Goal: Task Accomplishment & Management: Manage account settings

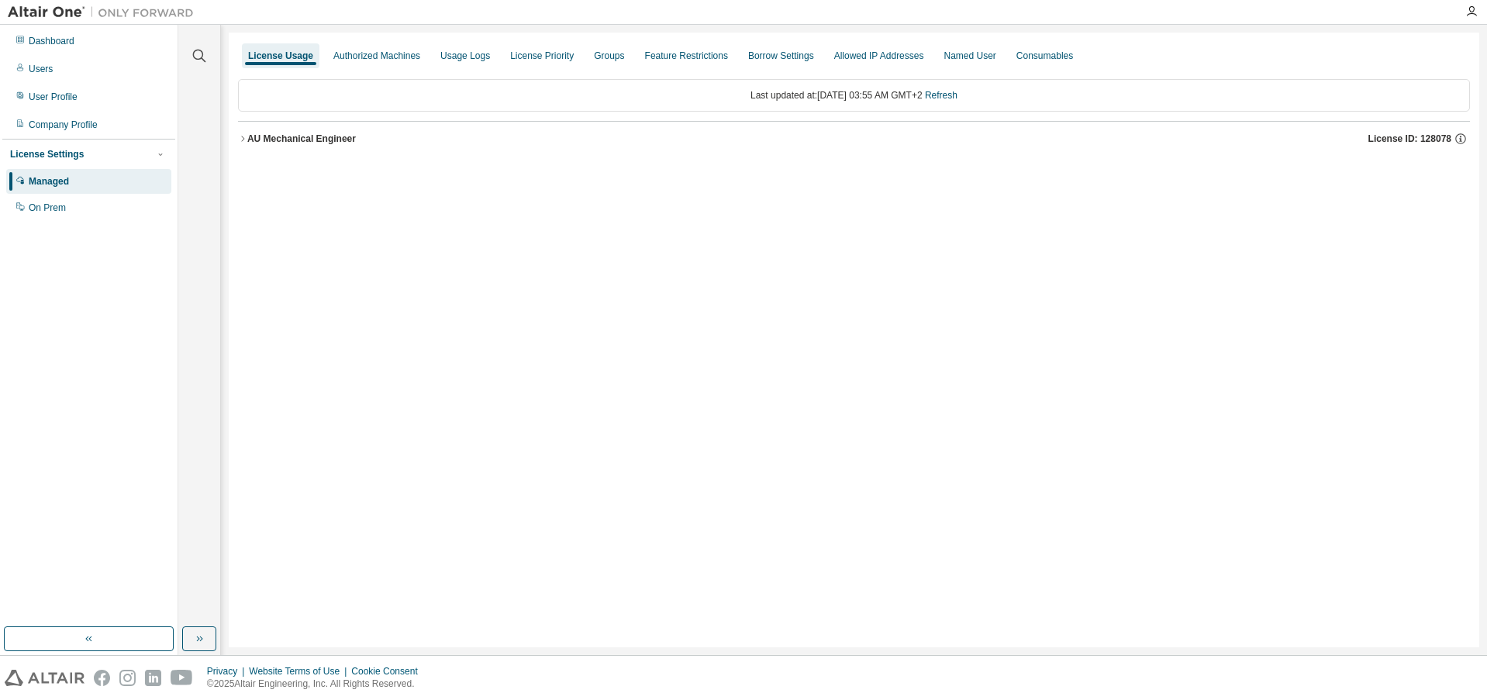
click at [386, 346] on div "License Usage Authorized Machines Usage Logs License Priority Groups Feature Re…" at bounding box center [854, 340] width 1251 height 615
drag, startPoint x: 305, startPoint y: 373, endPoint x: 212, endPoint y: 108, distance: 281.0
click at [306, 364] on div "License Usage Authorized Machines Usage Logs License Priority Groups Feature Re…" at bounding box center [854, 340] width 1251 height 615
click at [1413, 142] on span "License ID: 128078" at bounding box center [1409, 139] width 83 height 12
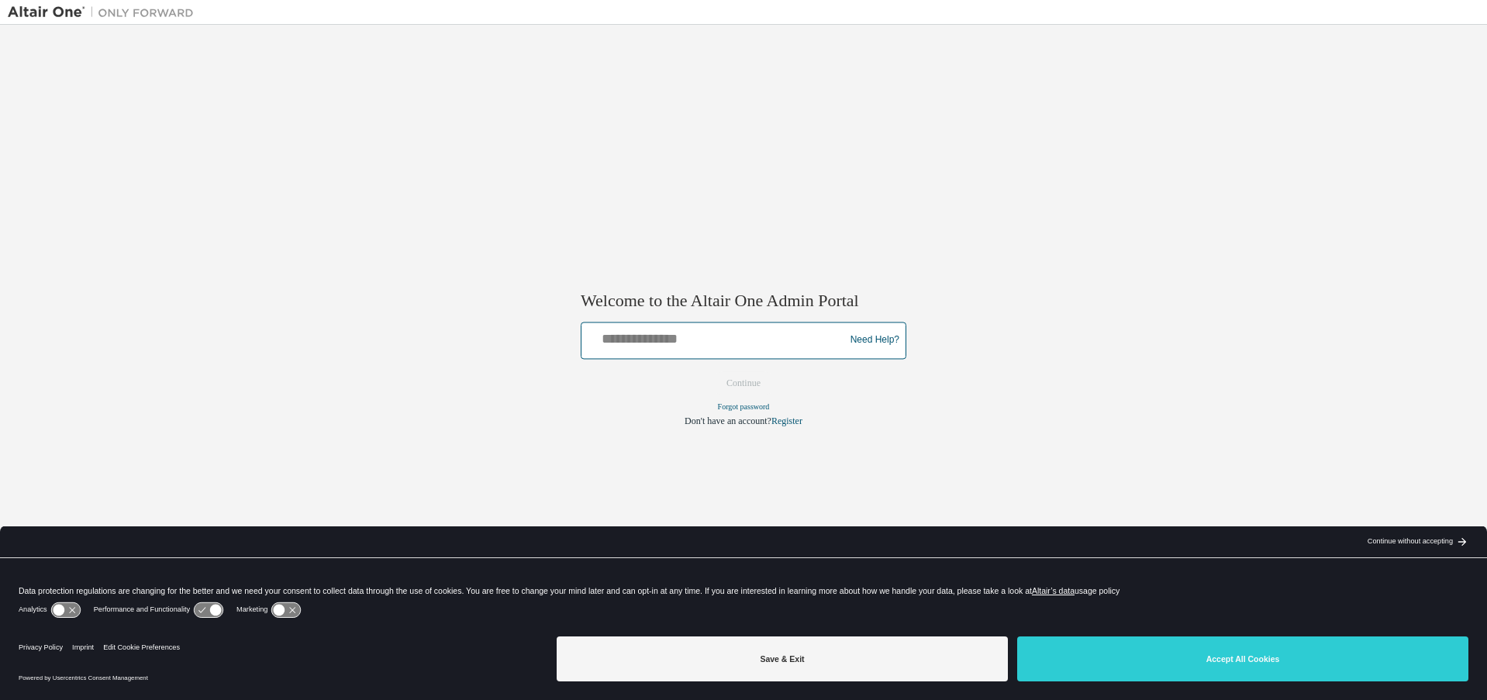
click at [695, 344] on input "text" at bounding box center [715, 337] width 255 height 22
type input "**********"
click at [754, 388] on button "Continue" at bounding box center [743, 382] width 67 height 23
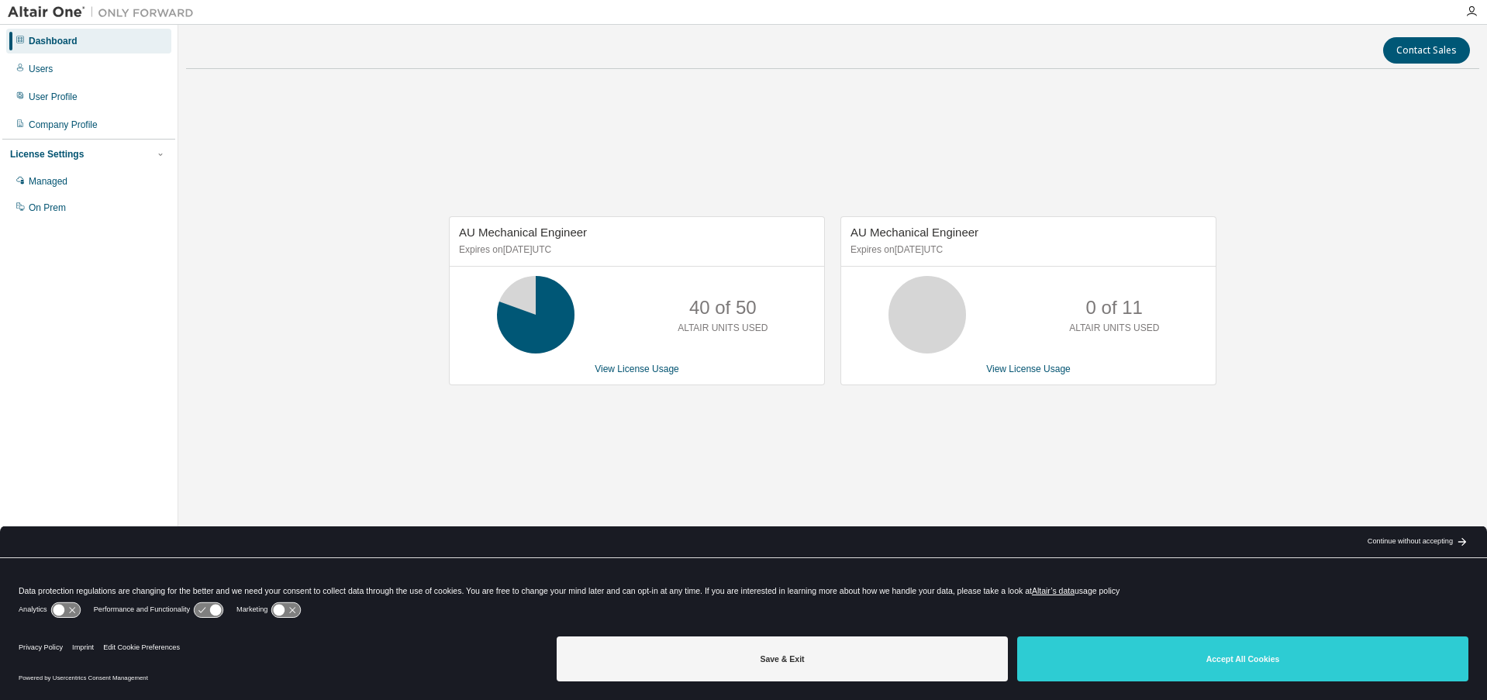
click at [1288, 442] on div "AU Mechanical Engineer Expires on [DATE] UTC 40 of 50 ALTAIR UNITS USED View Li…" at bounding box center [832, 308] width 1293 height 455
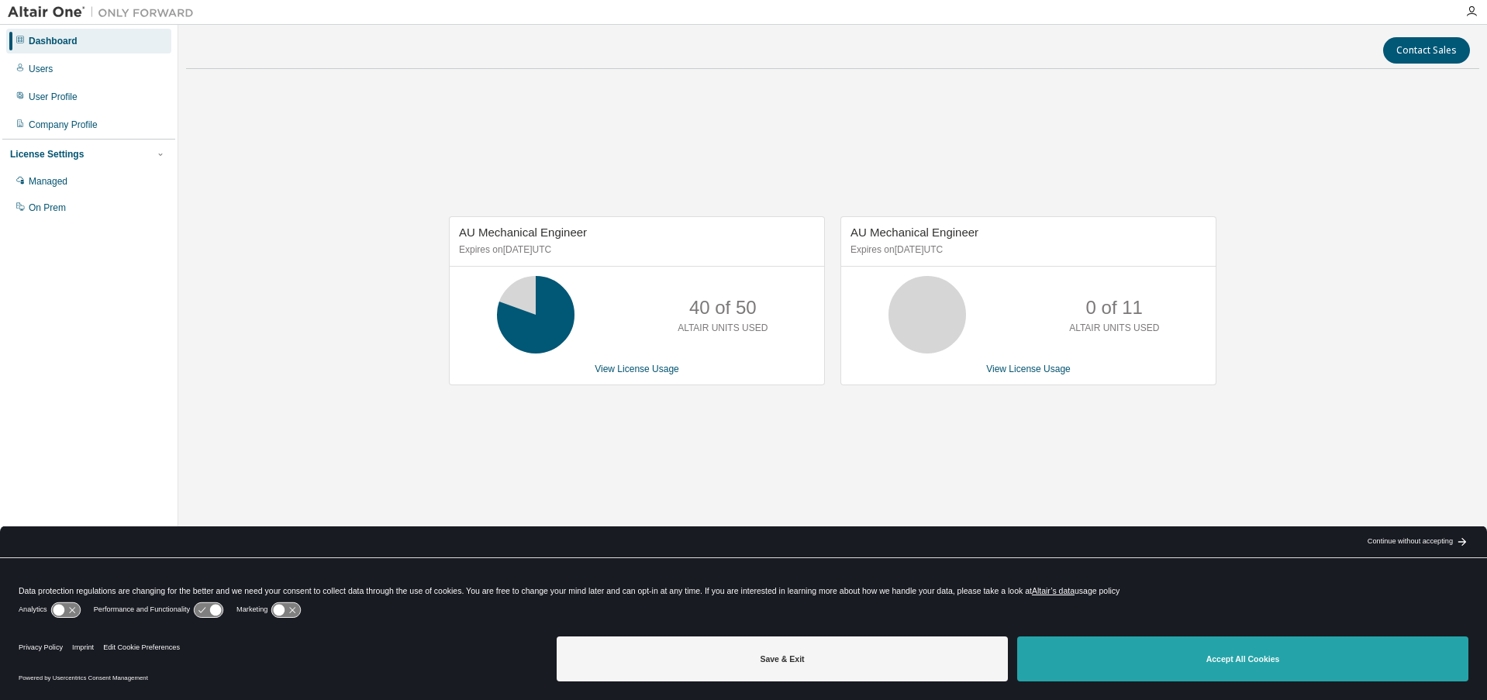
click at [1261, 664] on button "Accept All Cookies" at bounding box center [1242, 659] width 451 height 45
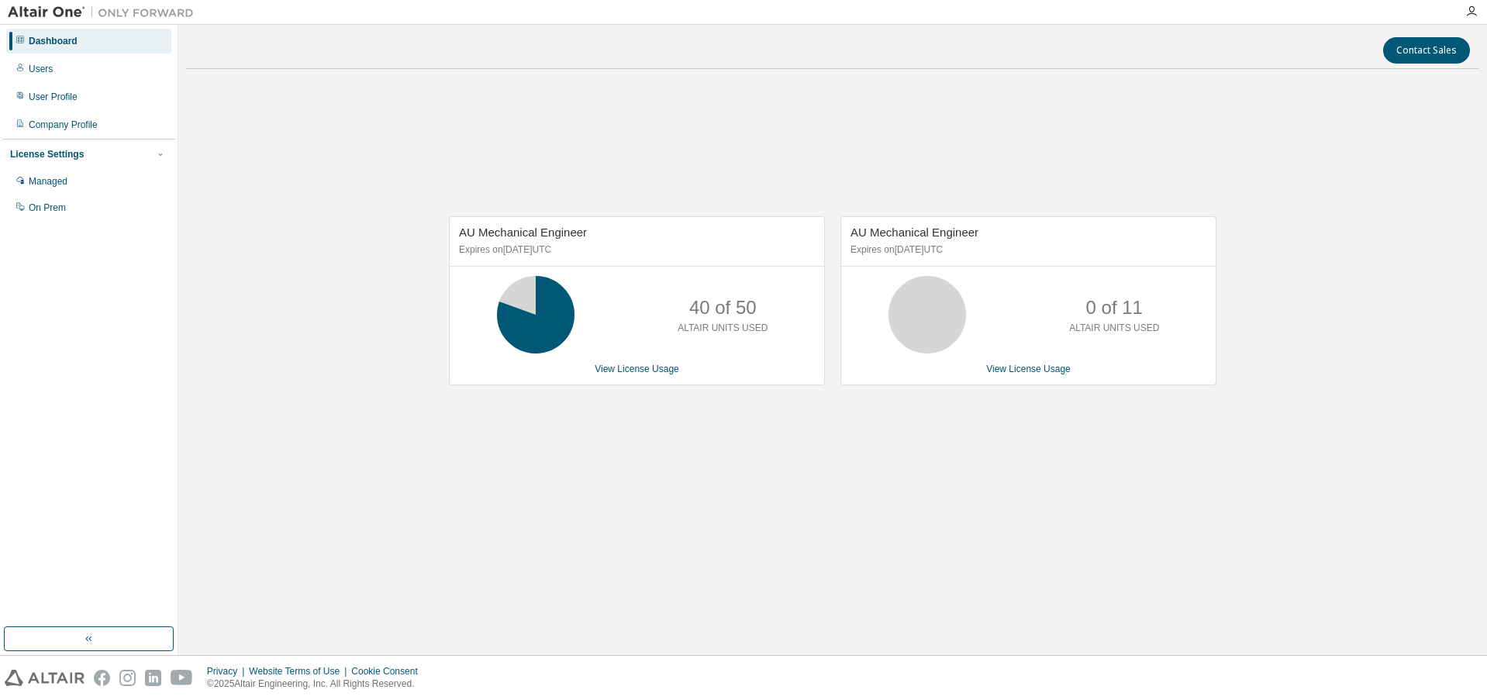
click at [987, 459] on div "AU Mechanical Engineer Expires on November 1, 2025 UTC 40 of 50 ALTAIR UNITS US…" at bounding box center [832, 308] width 1293 height 455
click at [860, 529] on div "AU Mechanical Engineer Expires on November 1, 2025 UTC 40 of 50 ALTAIR UNITS US…" at bounding box center [832, 308] width 1293 height 455
click at [890, 185] on div "AU Mechanical Engineer Expires on November 1, 2025 UTC 40 of 50 ALTAIR UNITS US…" at bounding box center [832, 308] width 1293 height 455
click at [706, 481] on div "AU Mechanical Engineer Expires on November 1, 2025 UTC 40 of 50 ALTAIR UNITS US…" at bounding box center [832, 308] width 1293 height 455
click at [660, 369] on link "View License Usage" at bounding box center [637, 369] width 85 height 11
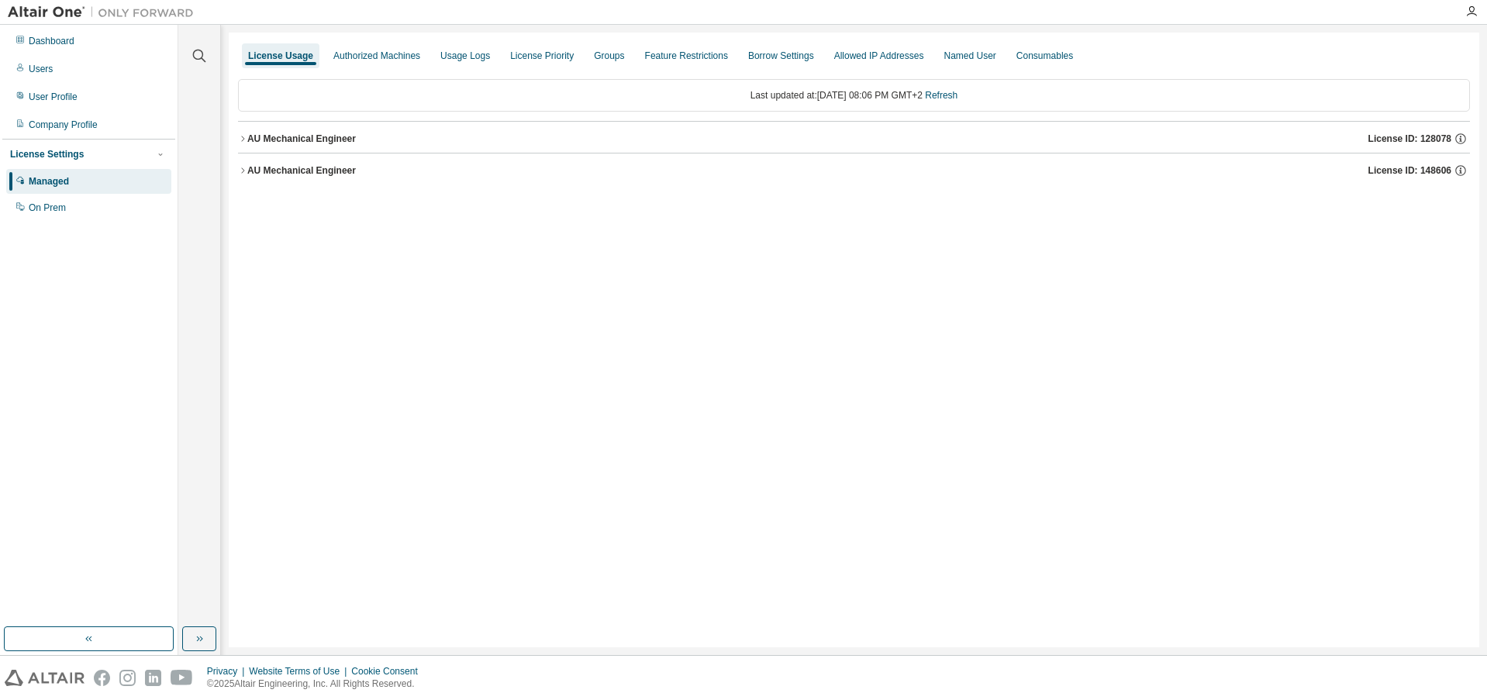
click at [241, 140] on icon "button" at bounding box center [242, 138] width 9 height 9
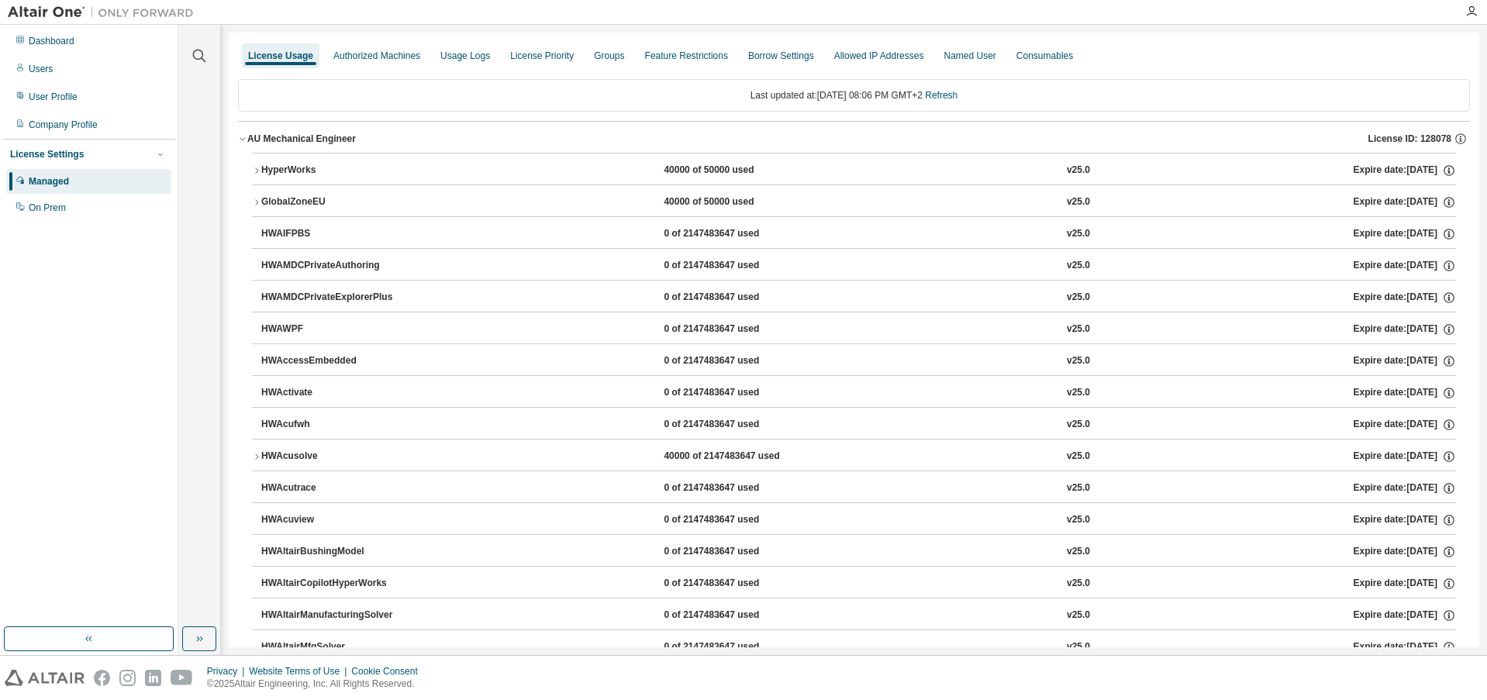
click at [243, 137] on icon "button" at bounding box center [242, 138] width 9 height 9
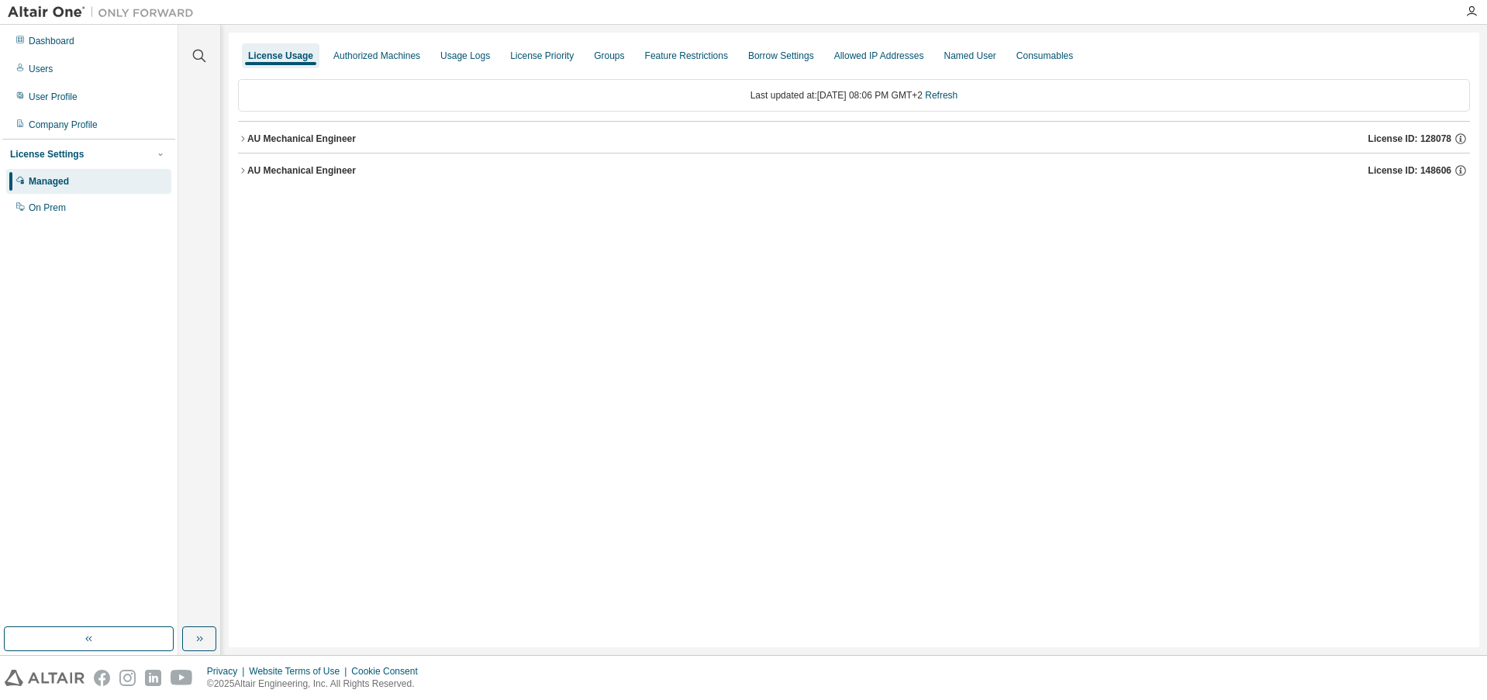
click at [242, 168] on icon "button" at bounding box center [242, 169] width 3 height 5
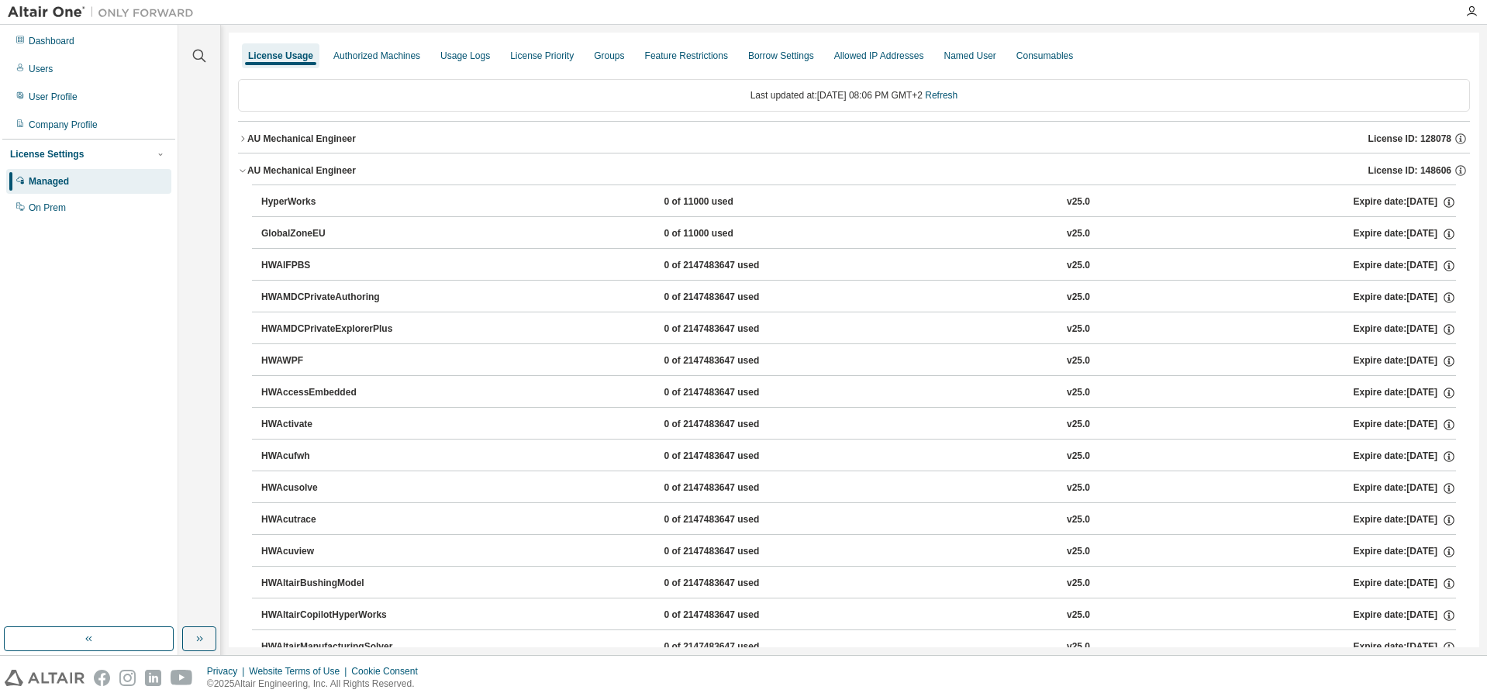
click at [241, 171] on icon "button" at bounding box center [242, 170] width 9 height 9
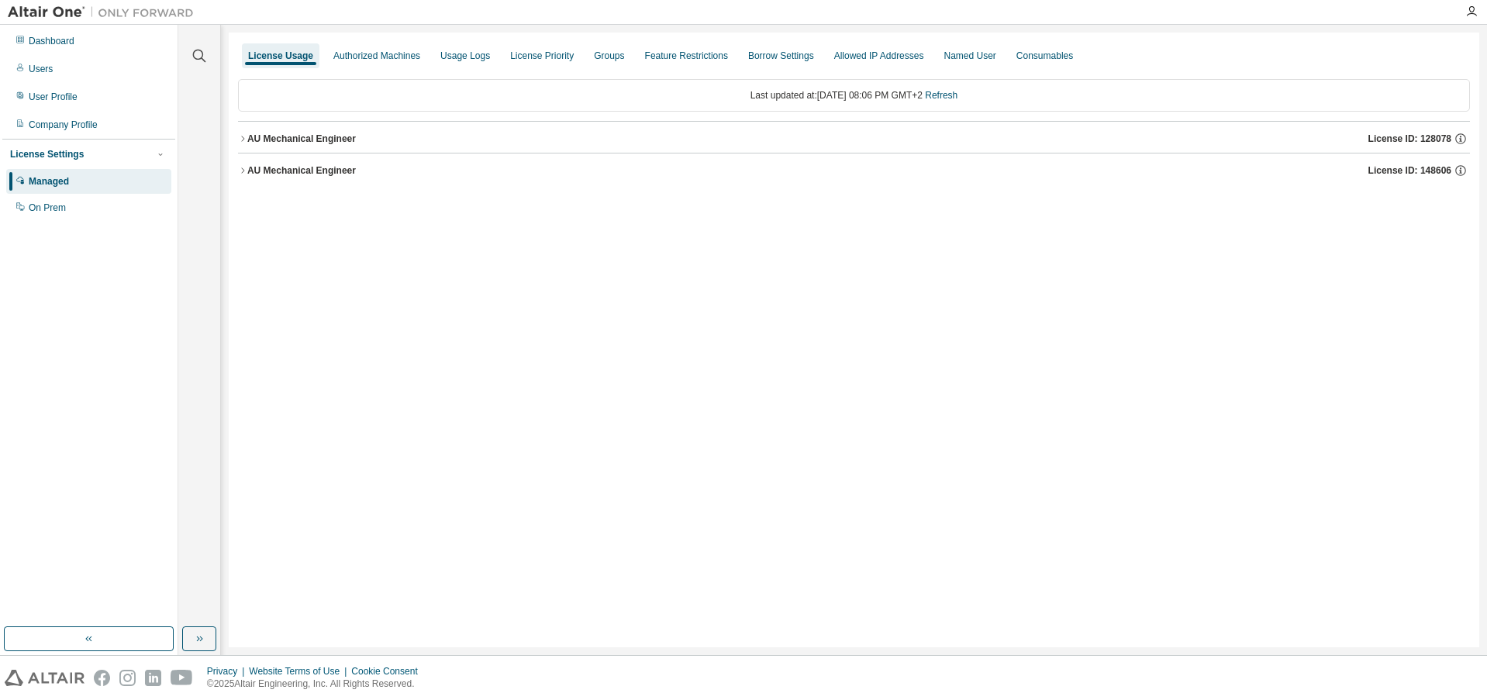
click at [101, 275] on div "Dashboard Users User Profile Company Profile License Settings Managed On Prem" at bounding box center [88, 326] width 173 height 598
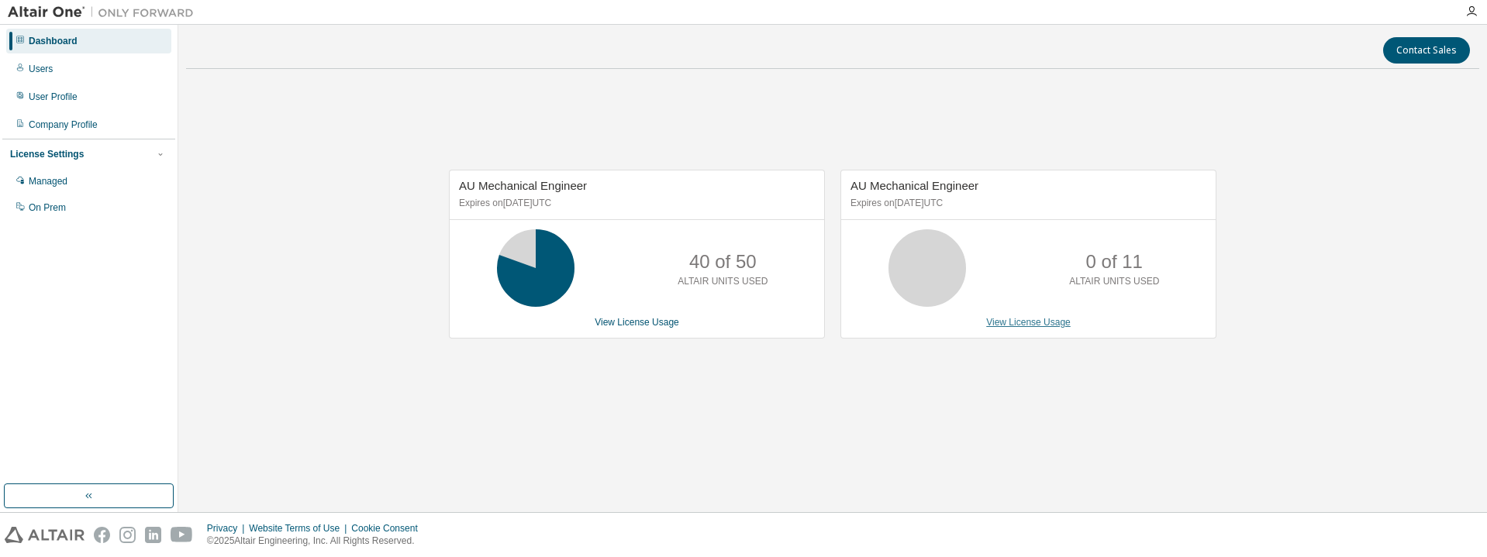
click at [1056, 323] on link "View License Usage" at bounding box center [1028, 322] width 85 height 11
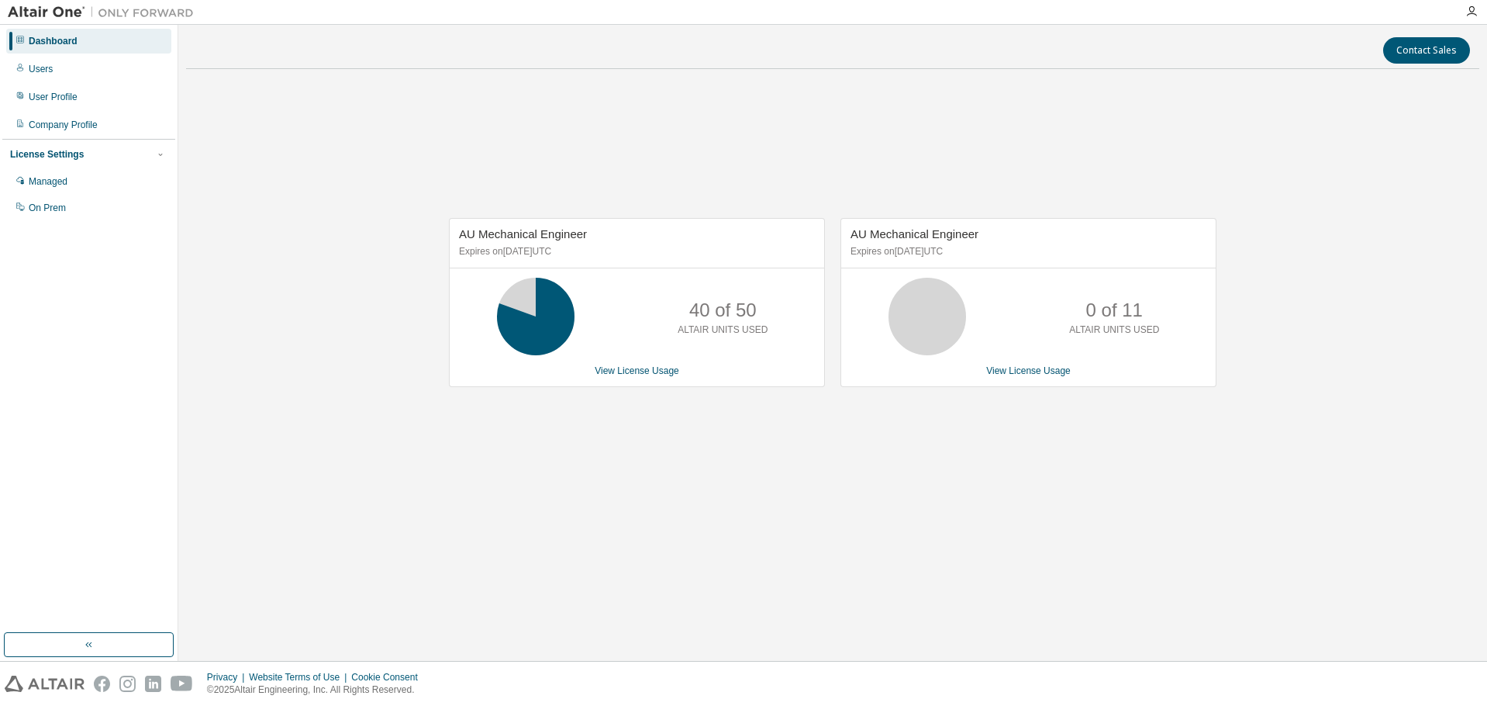
click at [954, 510] on div "AU Mechanical Engineer Expires on November 1, 2025 UTC 40 of 50 ALTAIR UNITS US…" at bounding box center [832, 310] width 1293 height 459
click at [1327, 599] on div "Contact Sales AU Mechanical Engineer Expires on November 1, 2025 UTC 40 of 50 A…" at bounding box center [832, 343] width 1293 height 620
click at [579, 519] on div "AU Mechanical Engineer Expires on November 1, 2025 UTC 40 of 50 ALTAIR UNITS US…" at bounding box center [832, 310] width 1293 height 459
click at [1013, 368] on link "View License Usage" at bounding box center [1028, 370] width 85 height 11
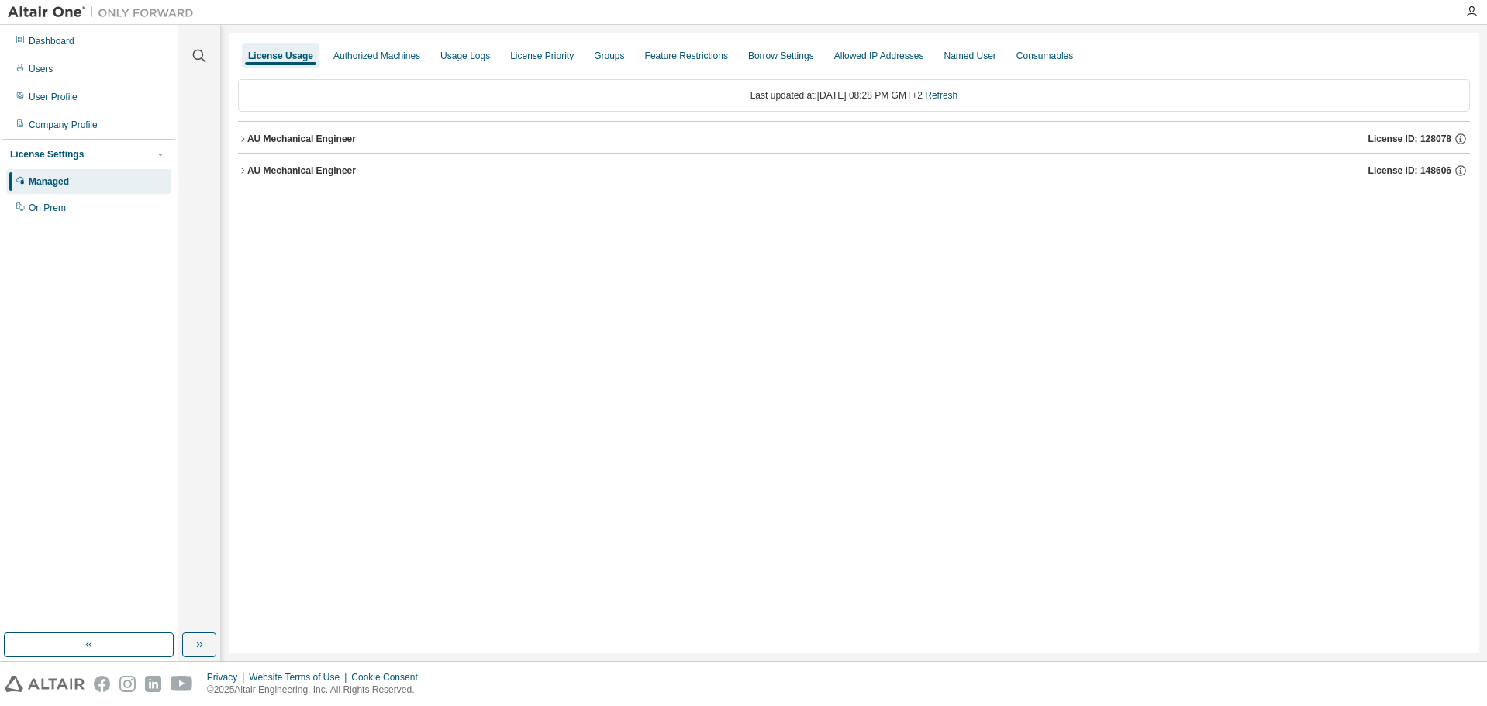
click at [240, 140] on icon "button" at bounding box center [242, 138] width 9 height 9
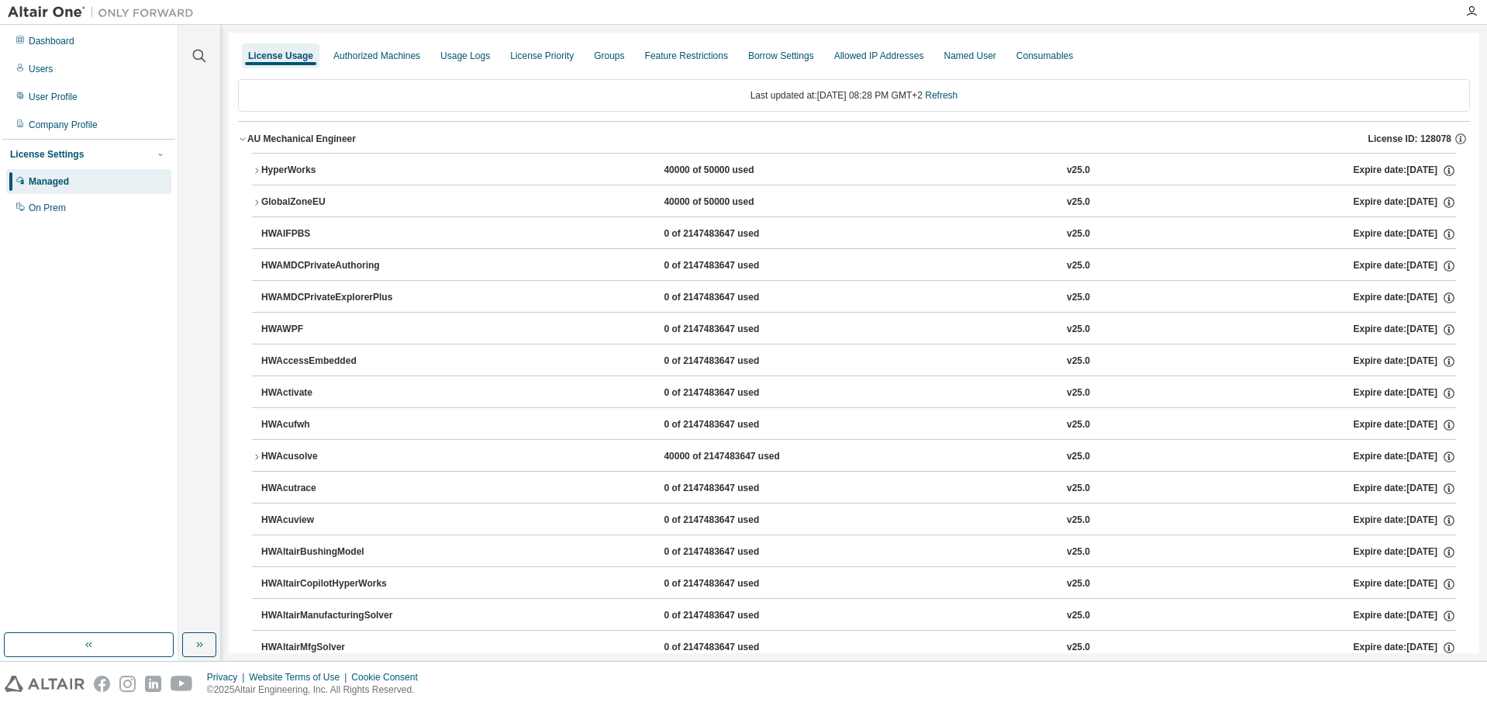
click at [243, 139] on icon "button" at bounding box center [242, 138] width 9 height 9
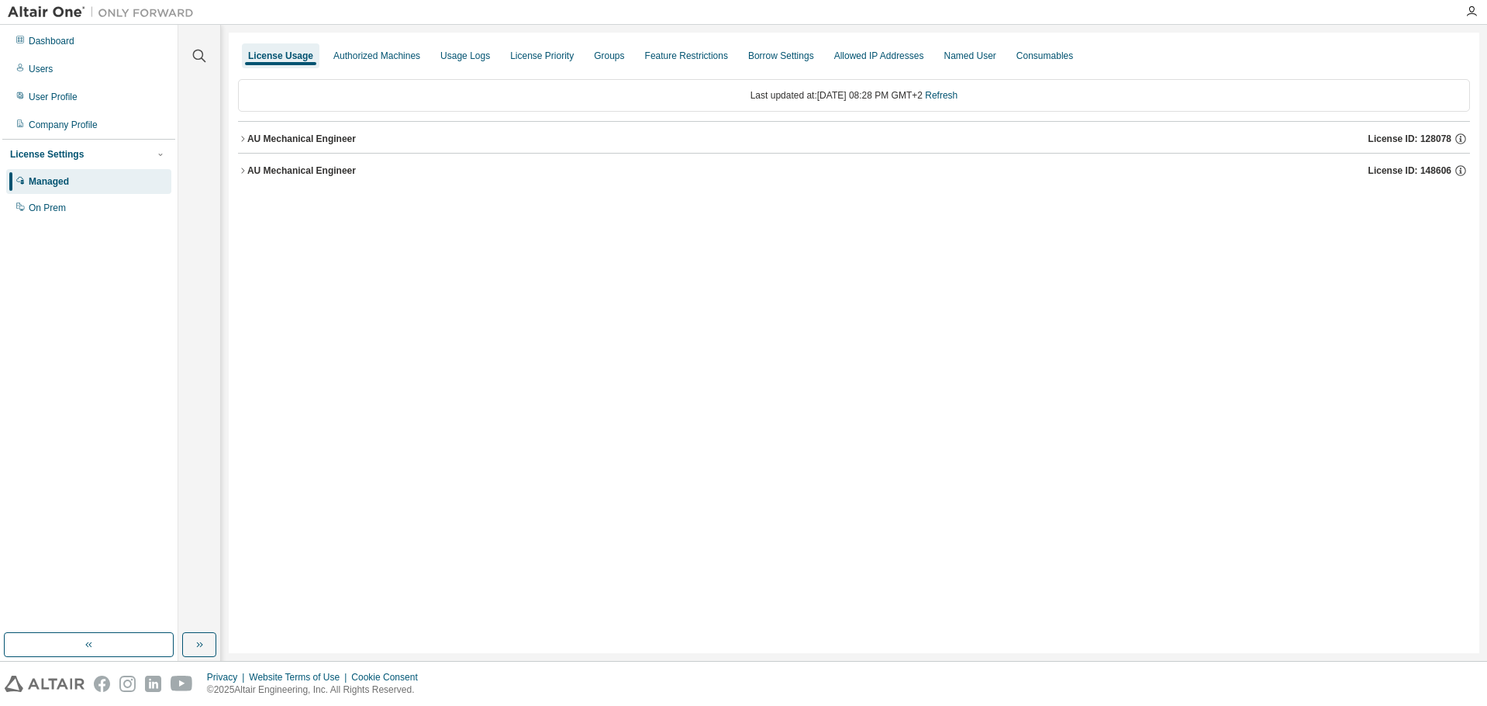
click at [245, 170] on icon "button" at bounding box center [242, 170] width 9 height 9
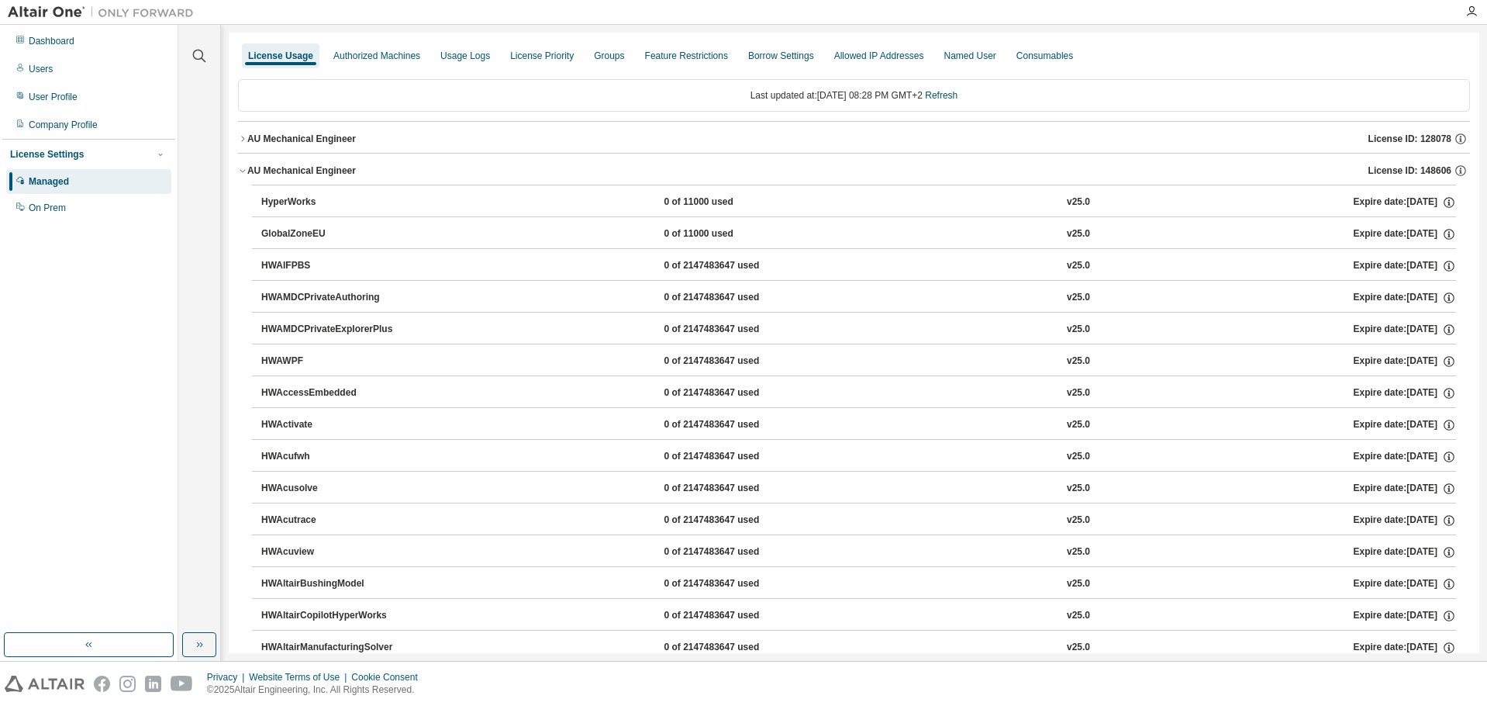
click at [245, 170] on icon "button" at bounding box center [242, 171] width 5 height 3
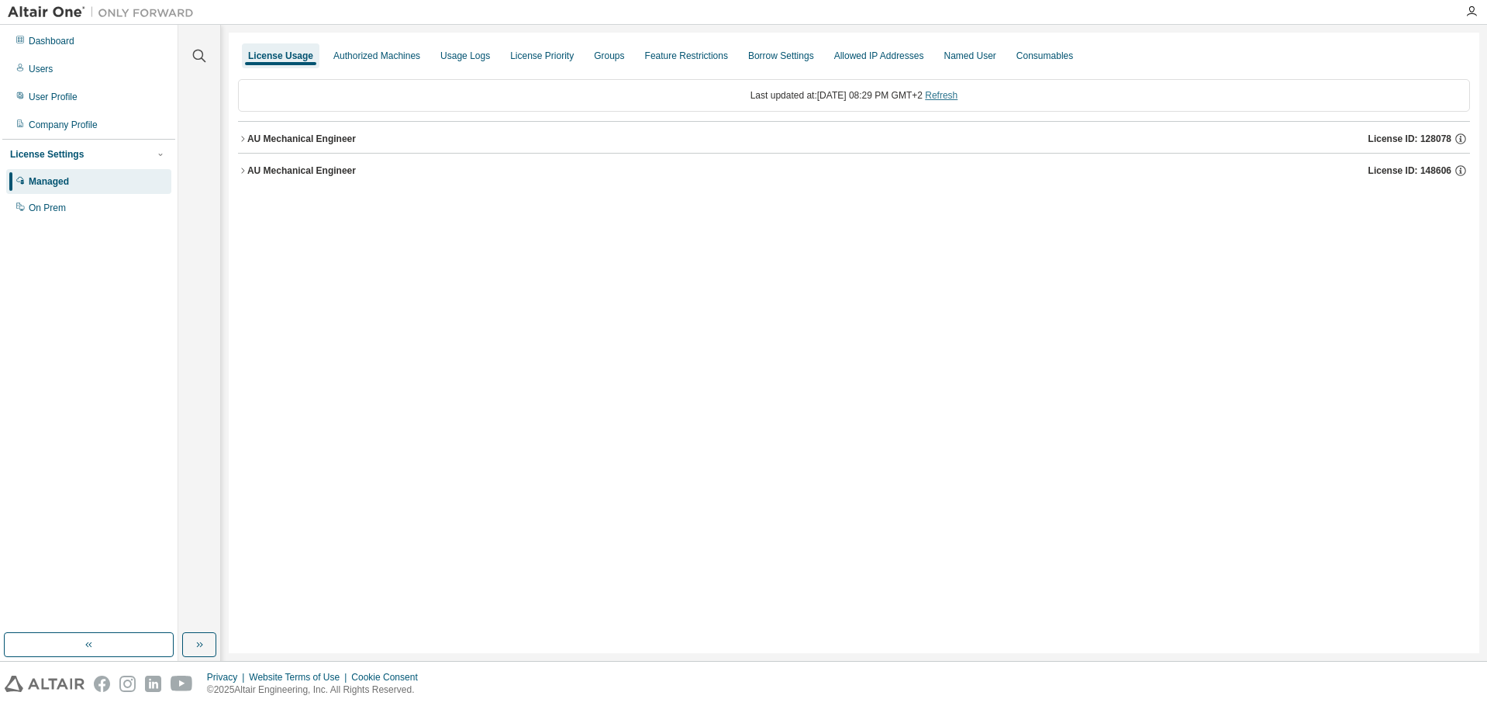
click at [957, 96] on link "Refresh" at bounding box center [941, 95] width 33 height 11
click at [709, 493] on div "License Usage Authorized Machines Usage Logs License Priority Groups Feature Re…" at bounding box center [854, 343] width 1251 height 620
click at [237, 171] on div "License Usage Authorized Machines Usage Logs License Priority Groups Feature Re…" at bounding box center [854, 343] width 1251 height 620
click at [243, 169] on icon "button" at bounding box center [242, 169] width 3 height 5
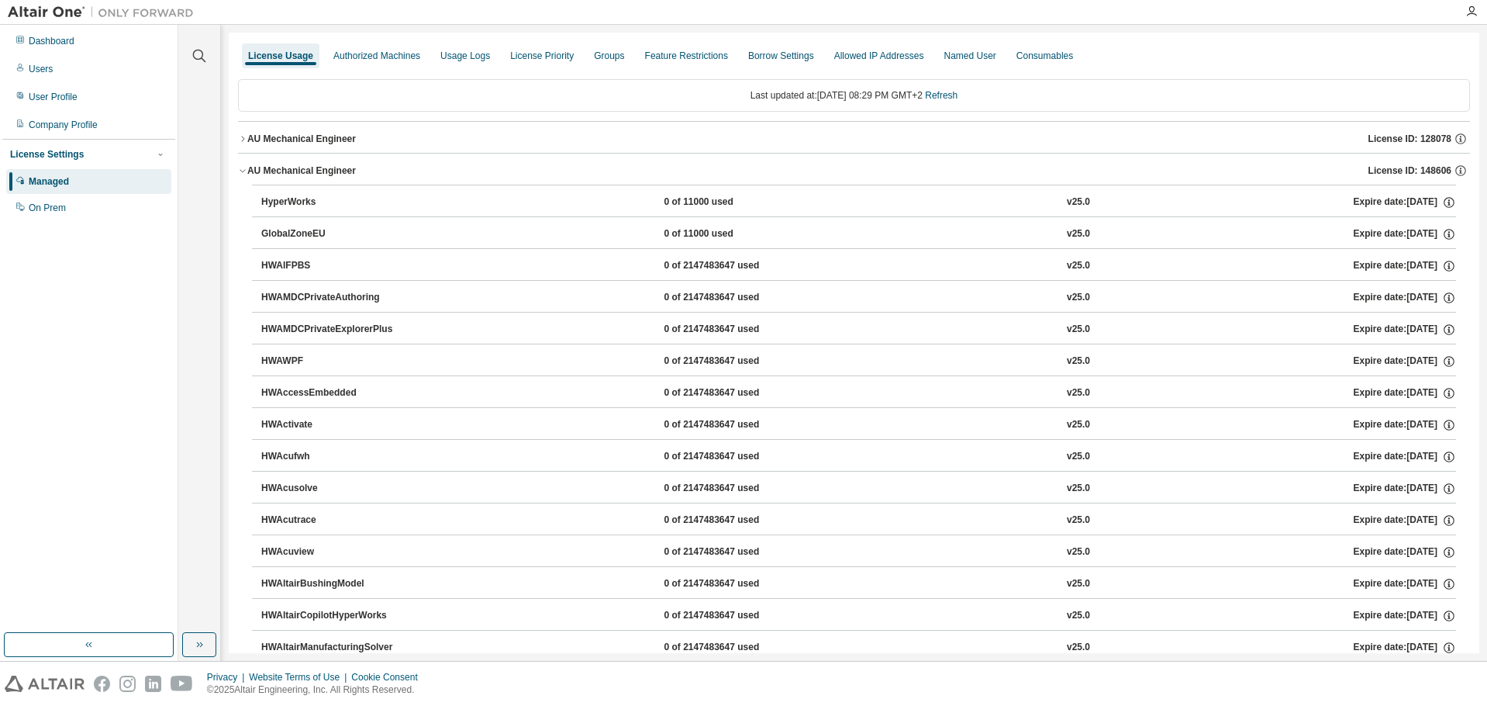
click at [243, 142] on icon "button" at bounding box center [242, 138] width 9 height 9
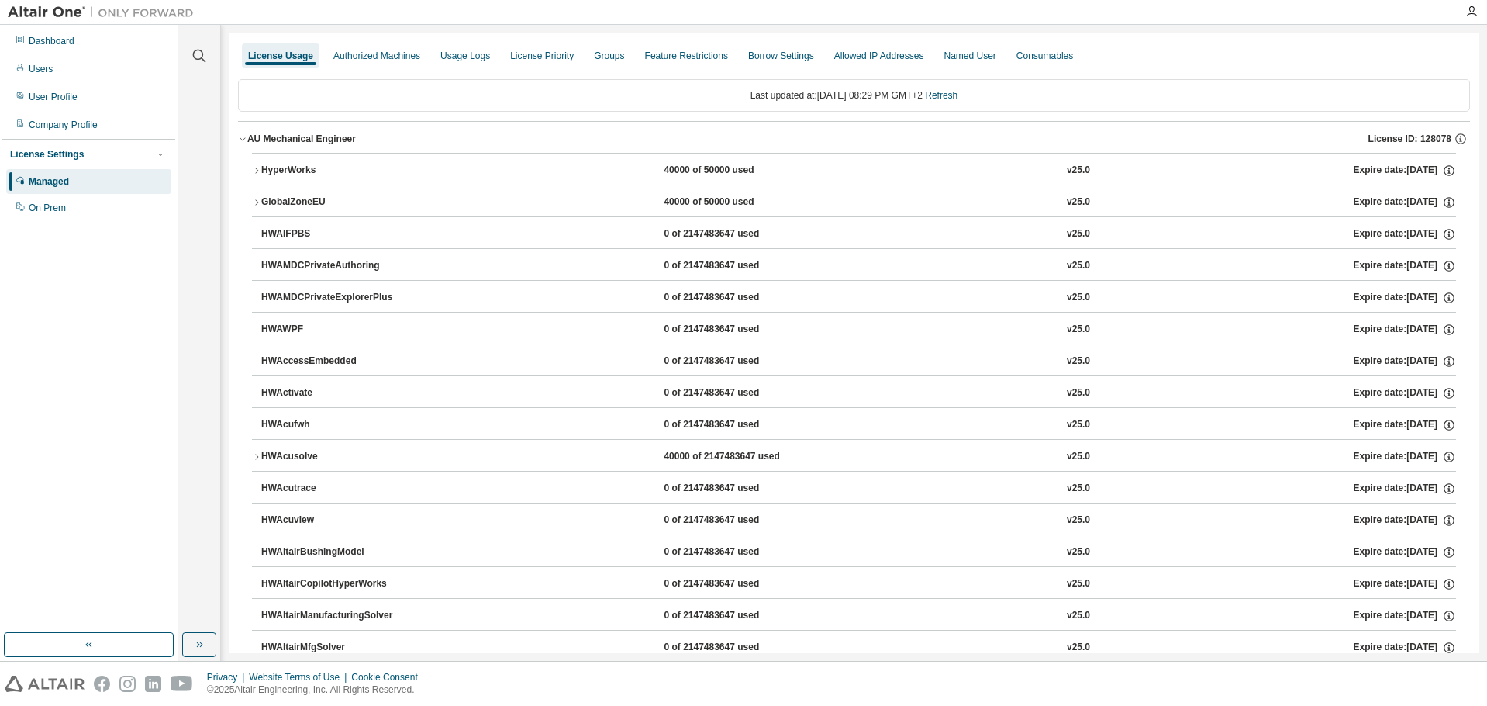
click at [240, 138] on icon "button" at bounding box center [242, 138] width 9 height 9
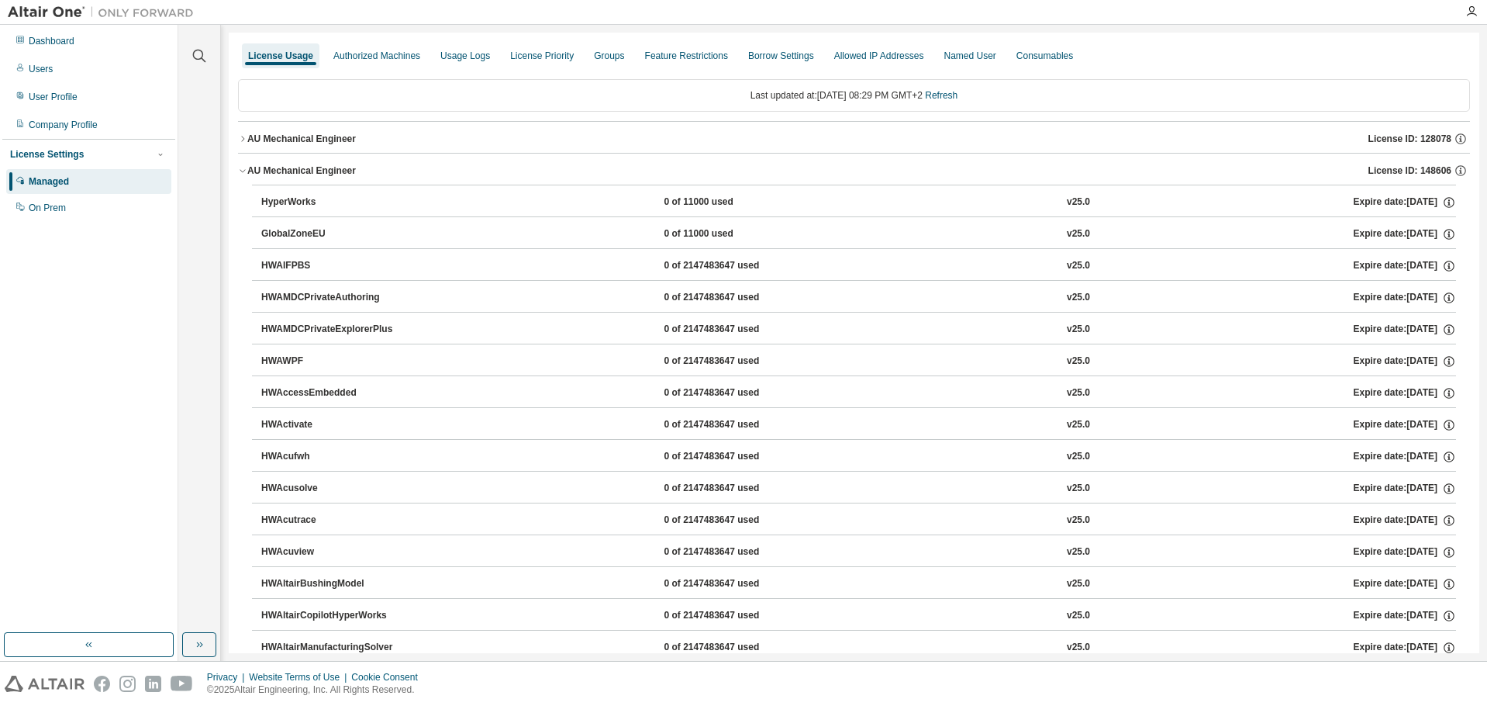
click at [240, 171] on icon "button" at bounding box center [242, 170] width 9 height 9
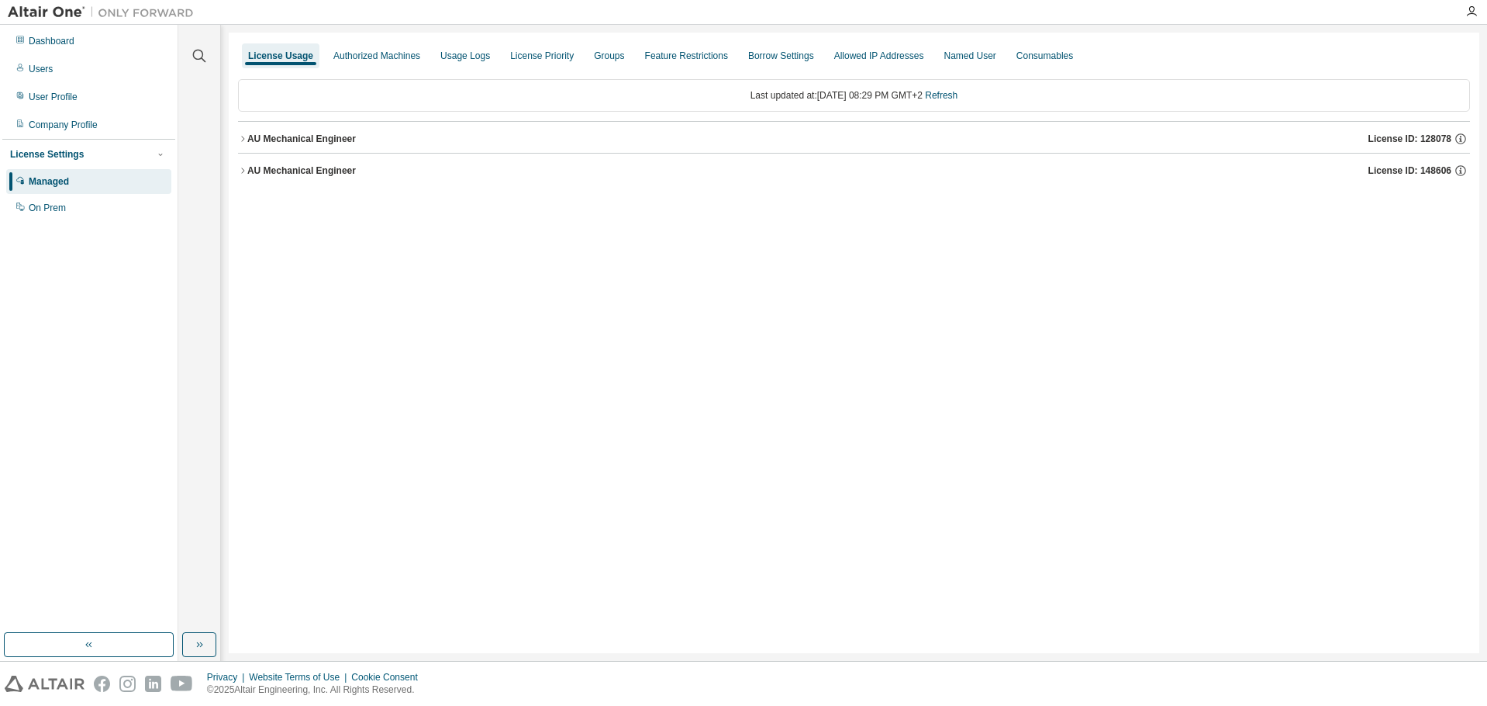
click at [506, 303] on div "License Usage Authorized Machines Usage Logs License Priority Groups Feature Re…" at bounding box center [854, 343] width 1251 height 620
click at [377, 498] on div "License Usage Authorized Machines Usage Logs License Priority Groups Feature Re…" at bounding box center [854, 343] width 1251 height 620
click at [447, 438] on div "License Usage Authorized Machines Usage Logs License Priority Groups Feature Re…" at bounding box center [854, 343] width 1251 height 620
